Goal: Find specific page/section: Find specific page/section

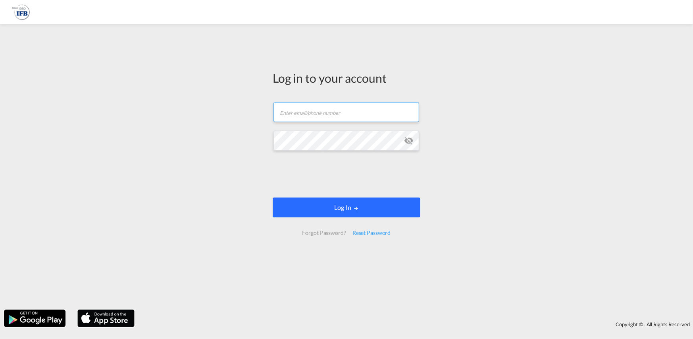
type input "[PERSON_NAME][EMAIL_ADDRESS][PERSON_NAME][DOMAIN_NAME]"
click at [393, 208] on button "Log In" at bounding box center [347, 207] width 148 height 20
